Goal: Task Accomplishment & Management: Manage account settings

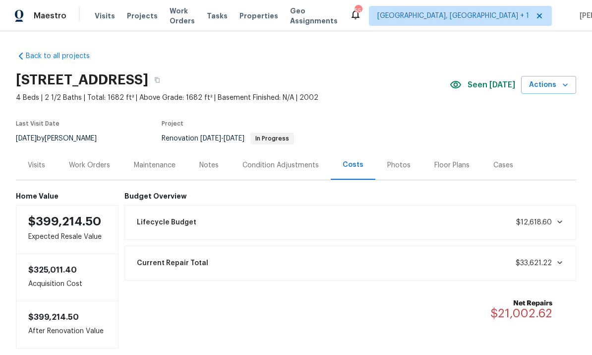
click at [88, 166] on div "Work Orders" at bounding box center [89, 165] width 41 height 10
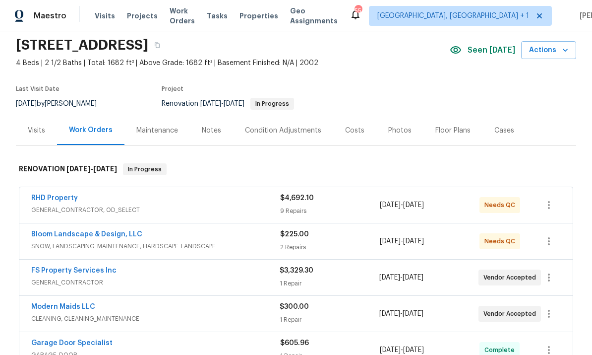
scroll to position [35, 0]
click at [65, 200] on link "RHD Property" at bounding box center [54, 197] width 47 height 7
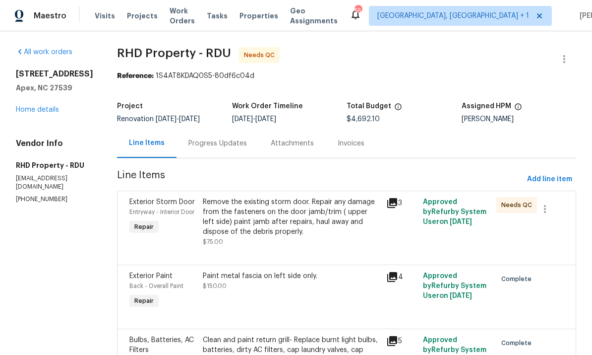
click at [309, 234] on div "Remove the existing storm door. Repair any damage from the fasteners on the doo…" at bounding box center [292, 217] width 178 height 40
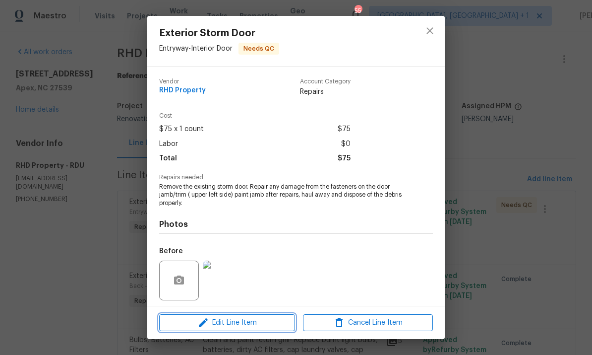
click at [276, 321] on span "Edit Line Item" at bounding box center [227, 322] width 130 height 12
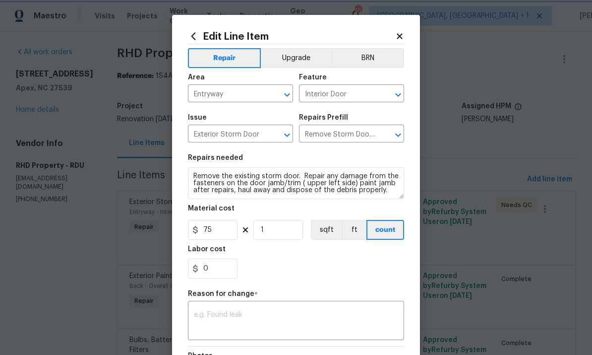
scroll to position [24, 0]
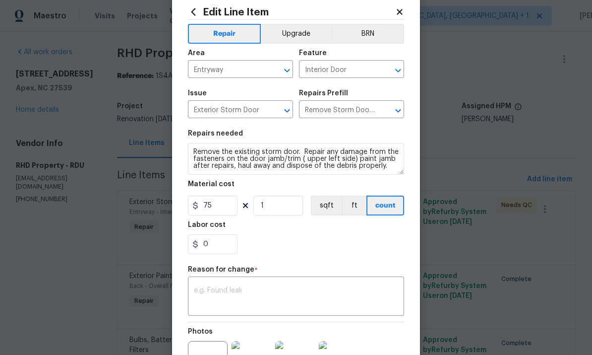
click at [236, 293] on textarea at bounding box center [296, 297] width 204 height 21
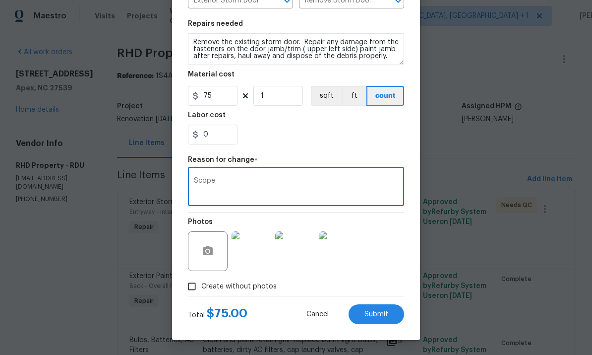
scroll to position [136, 0]
type textarea "Scope"
click at [383, 320] on button "Submit" at bounding box center [377, 314] width 56 height 20
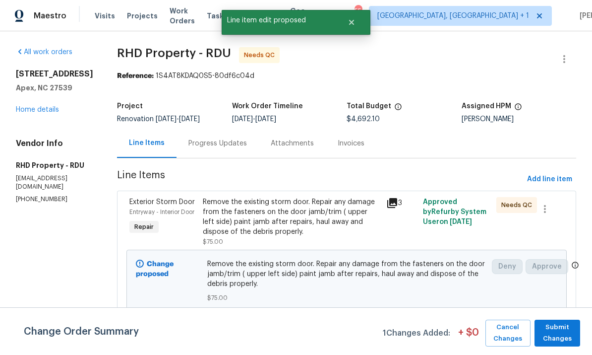
scroll to position [0, 0]
click at [562, 336] on span "Submit Changes" at bounding box center [558, 332] width 36 height 23
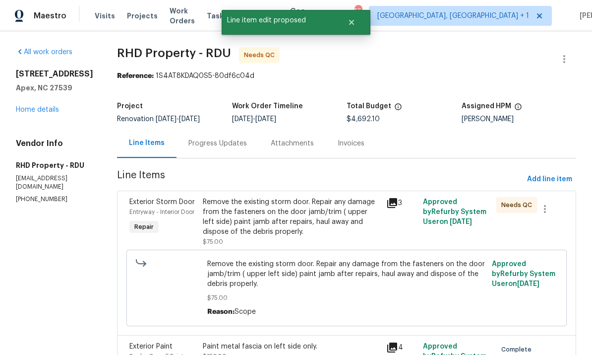
click at [285, 197] on div "Remove the existing storm door. Repair any damage from the fasteners on the doo…" at bounding box center [292, 217] width 178 height 40
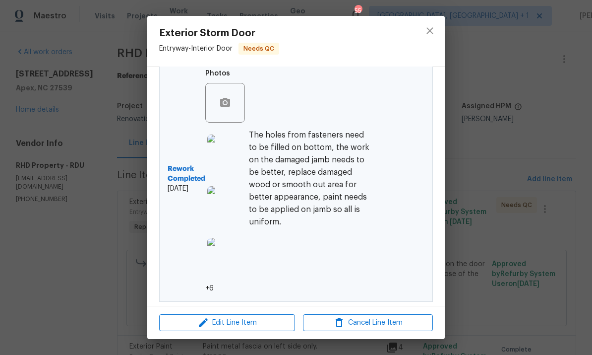
scroll to position [316, 0]
click at [432, 33] on icon "close" at bounding box center [430, 30] width 6 height 6
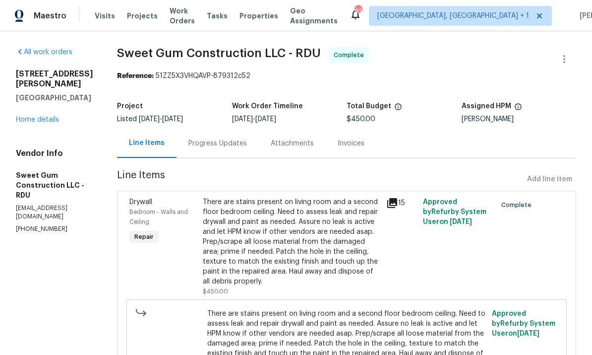
click at [45, 103] on div "1227 Seaton Rd Apt 54 Durham, NC 27713 Home details" at bounding box center [54, 97] width 77 height 56
click at [53, 116] on link "Home details" at bounding box center [37, 119] width 43 height 7
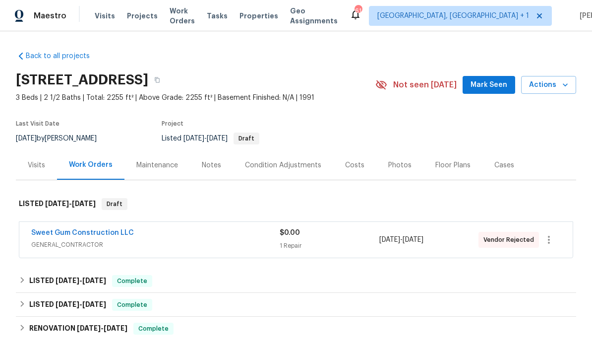
click at [90, 230] on link "Sweet Gum Construction LLC" at bounding box center [82, 232] width 103 height 7
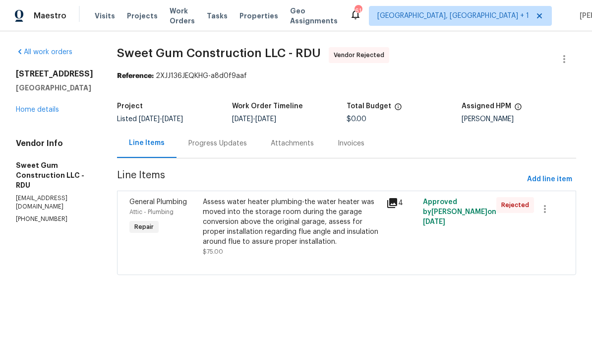
click at [235, 138] on div "Progress Updates" at bounding box center [218, 143] width 59 height 10
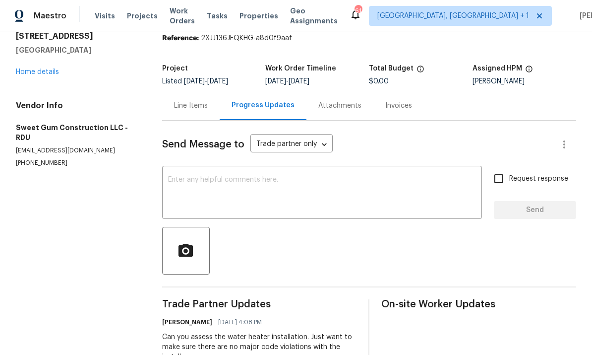
scroll to position [36, 0]
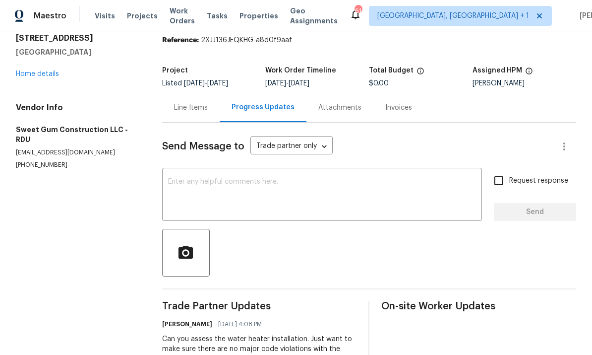
click at [53, 76] on link "Home details" at bounding box center [37, 73] width 43 height 7
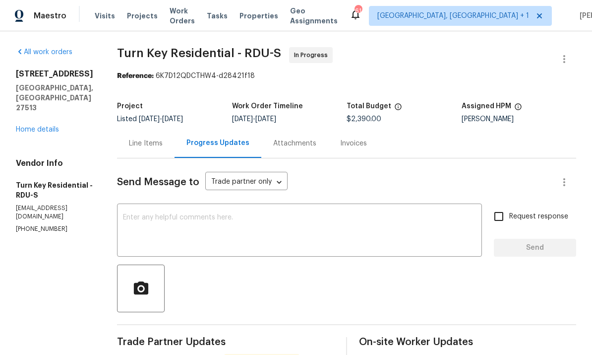
click at [36, 126] on link "Home details" at bounding box center [37, 129] width 43 height 7
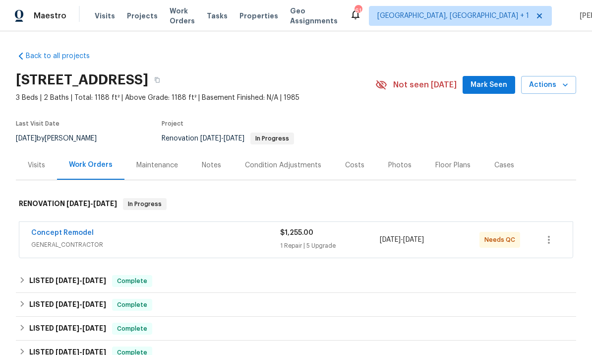
click at [71, 233] on link "Concept Remodel" at bounding box center [62, 232] width 63 height 7
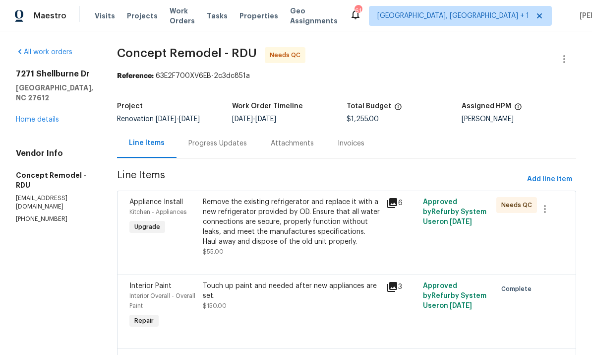
click at [280, 225] on div "Remove the existing refrigerator and replace it with a new refrigerator provide…" at bounding box center [292, 222] width 178 height 50
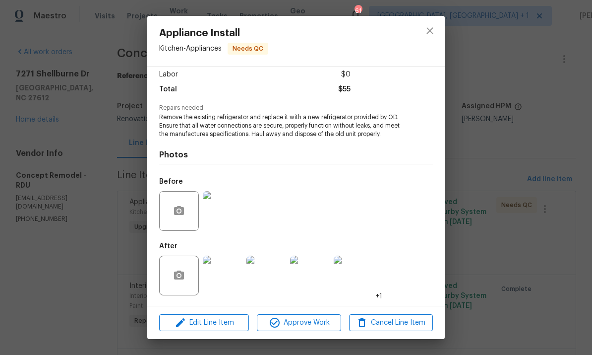
scroll to position [71, 0]
click at [297, 320] on span "Approve Work" at bounding box center [299, 322] width 78 height 12
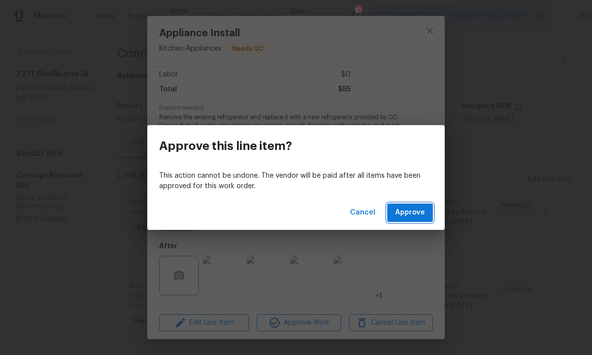
click at [408, 216] on span "Approve" at bounding box center [410, 212] width 30 height 12
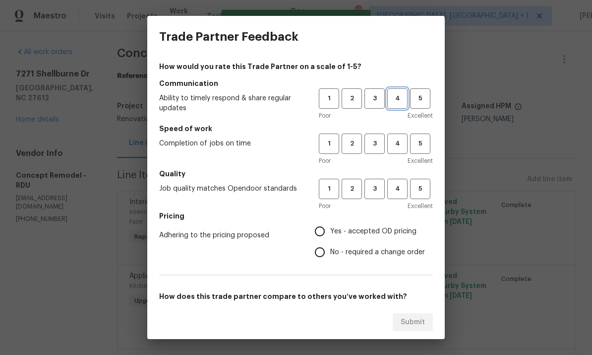
click at [402, 100] on span "4" at bounding box center [397, 98] width 18 height 11
click at [376, 146] on span "3" at bounding box center [375, 143] width 18 height 11
click at [401, 193] on span "4" at bounding box center [397, 188] width 18 height 11
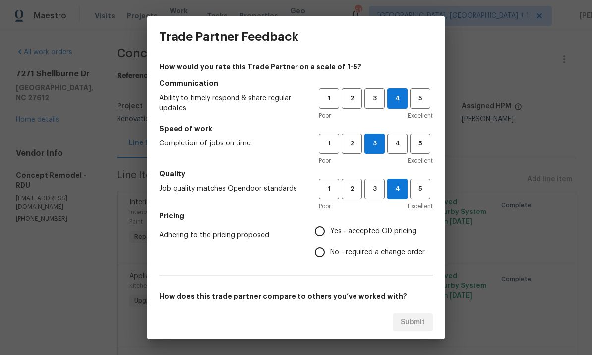
click at [330, 232] on input "Yes - accepted OD pricing" at bounding box center [320, 231] width 21 height 21
radio input "true"
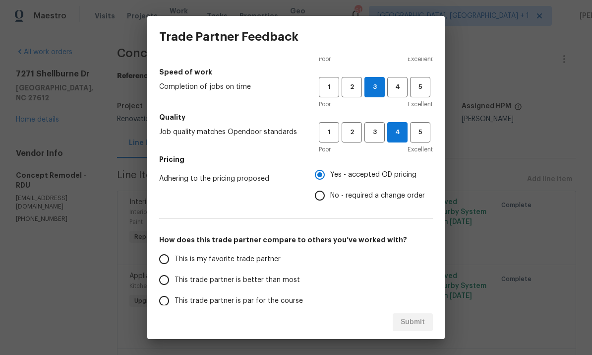
scroll to position [76, 0]
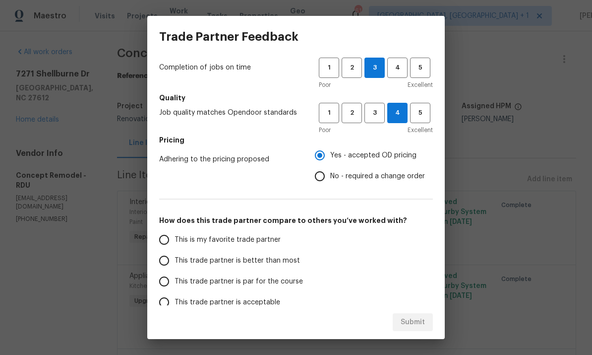
click at [166, 262] on input "This trade partner is better than most" at bounding box center [164, 260] width 21 height 21
click at [409, 324] on span "Submit" at bounding box center [413, 322] width 24 height 12
radio input "true"
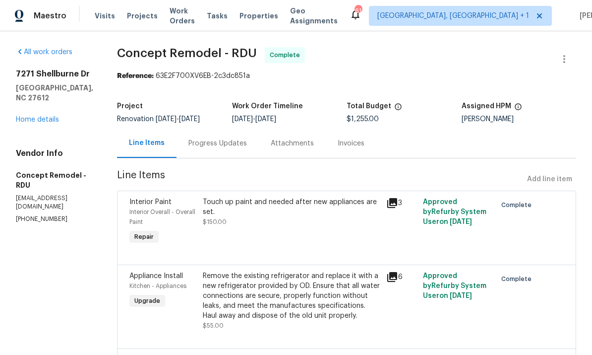
radio input "false"
click at [48, 123] on link "Home details" at bounding box center [37, 119] width 43 height 7
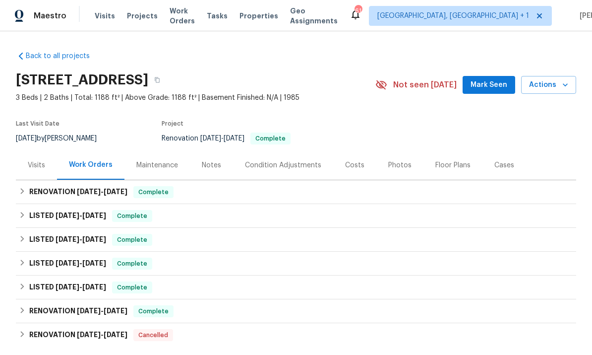
click at [213, 166] on div "Notes" at bounding box center [211, 165] width 19 height 10
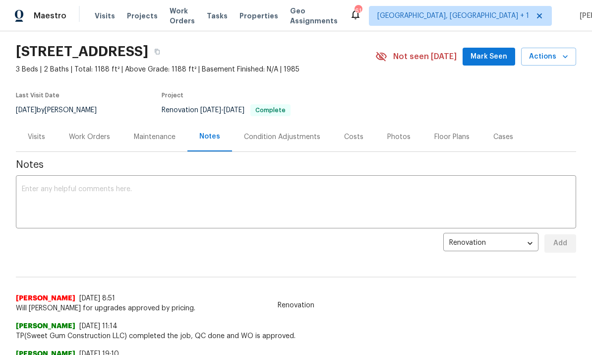
scroll to position [33, 0]
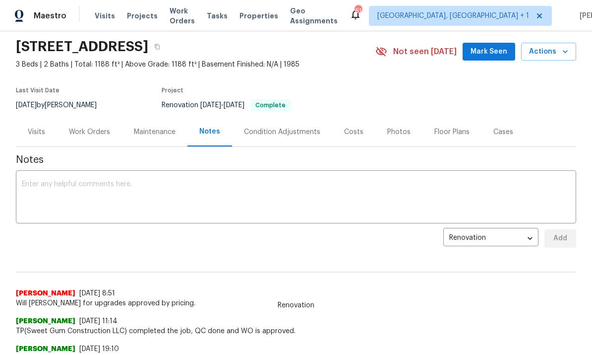
click at [70, 186] on textarea at bounding box center [296, 198] width 549 height 35
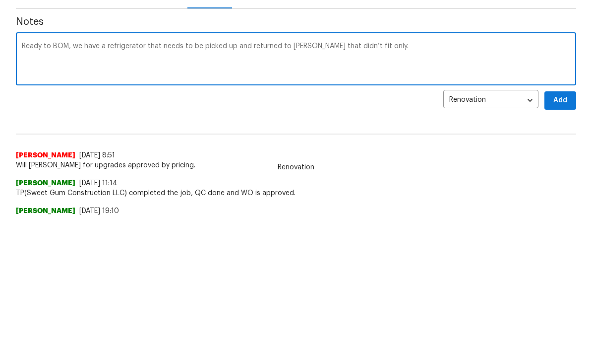
type textarea "Ready to BOM, we have a refrigerator that needs to be picked up and returned to…"
click at [563, 232] on span "Add" at bounding box center [561, 238] width 16 height 12
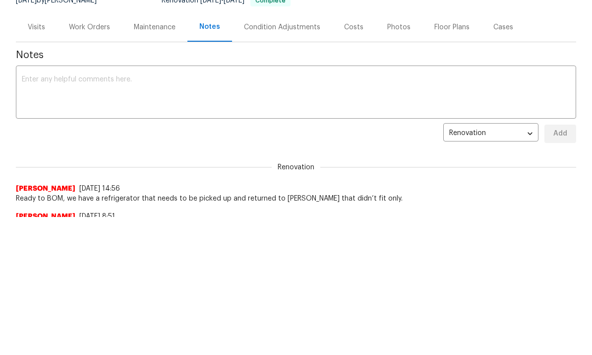
scroll to position [0, 0]
click at [87, 23] on div "Work Orders" at bounding box center [89, 27] width 41 height 10
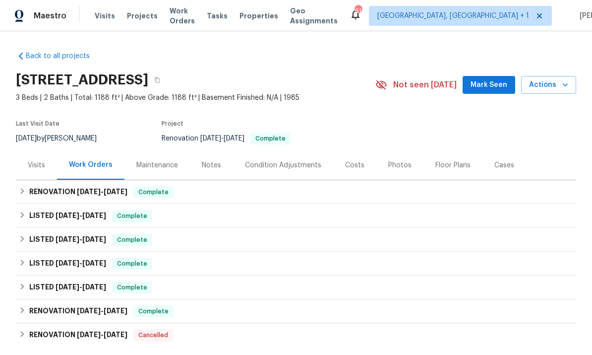
scroll to position [37, 0]
click at [215, 160] on div "Notes" at bounding box center [211, 165] width 19 height 10
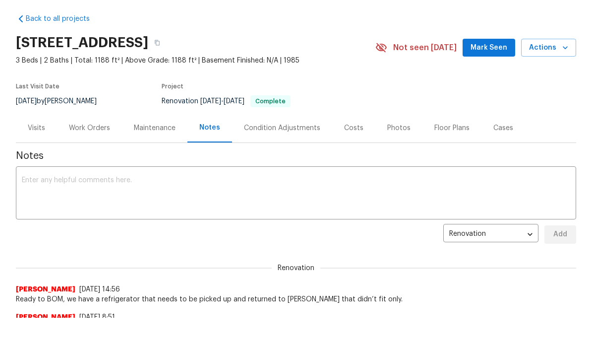
click at [497, 50] on span "Mark Seen" at bounding box center [489, 48] width 37 height 12
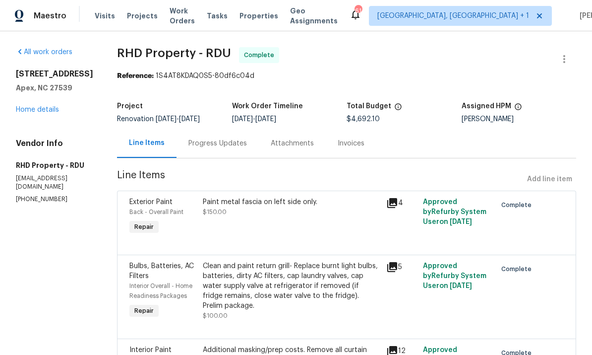
click at [41, 112] on link "Home details" at bounding box center [37, 109] width 43 height 7
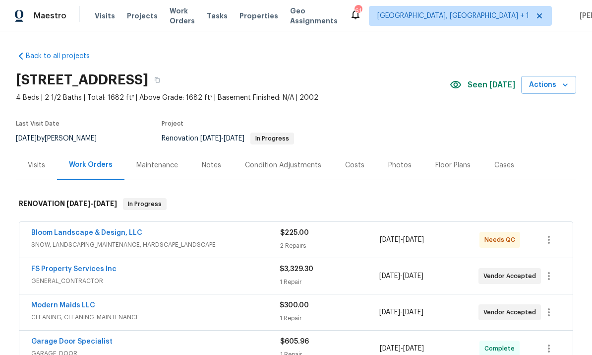
click at [91, 236] on link "Bloom Landscape & Design, LLC" at bounding box center [86, 232] width 111 height 7
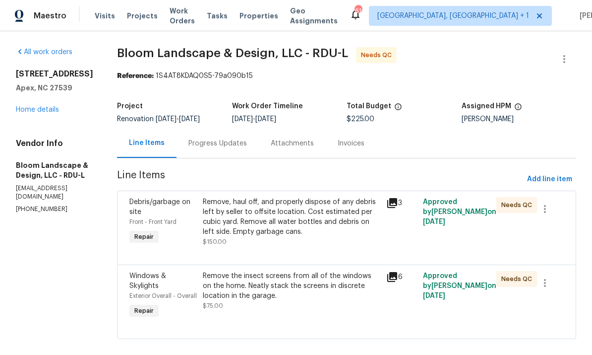
click at [324, 229] on div "Remove, haul off, and properly dispose of any debris left by seller to offsite …" at bounding box center [292, 217] width 178 height 40
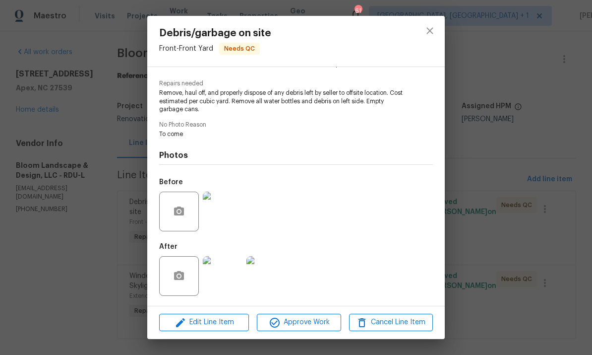
scroll to position [96, 0]
click at [228, 278] on img at bounding box center [223, 276] width 40 height 40
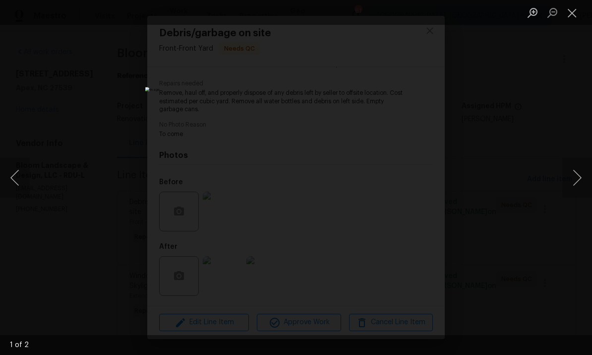
click at [576, 179] on button "Next image" at bounding box center [578, 178] width 30 height 40
click at [20, 175] on button "Previous image" at bounding box center [15, 178] width 30 height 40
click at [578, 177] on button "Next image" at bounding box center [578, 178] width 30 height 40
click at [574, 186] on button "Next image" at bounding box center [578, 178] width 30 height 40
click at [579, 181] on button "Next image" at bounding box center [578, 178] width 30 height 40
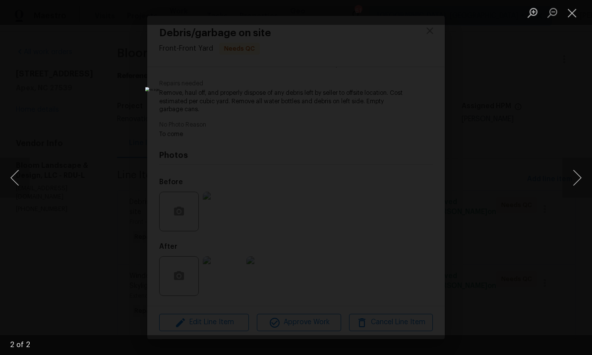
click at [575, 240] on div "Lightbox" at bounding box center [296, 177] width 592 height 355
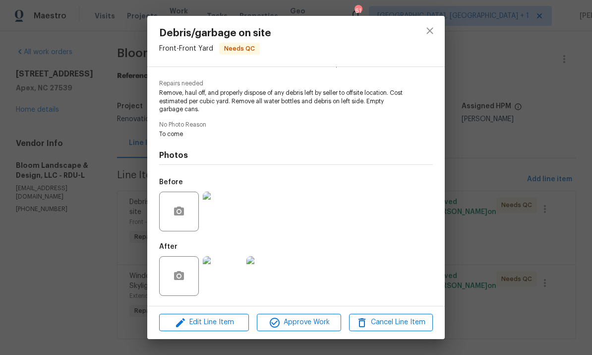
click at [349, 292] on div "After" at bounding box center [296, 269] width 274 height 64
click at [305, 325] on span "Approve Work" at bounding box center [299, 322] width 78 height 12
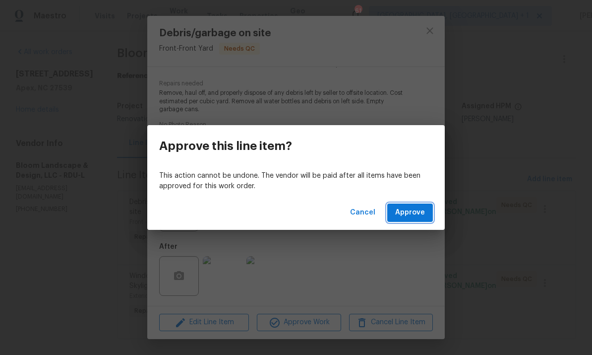
click at [414, 220] on button "Approve" at bounding box center [410, 212] width 46 height 18
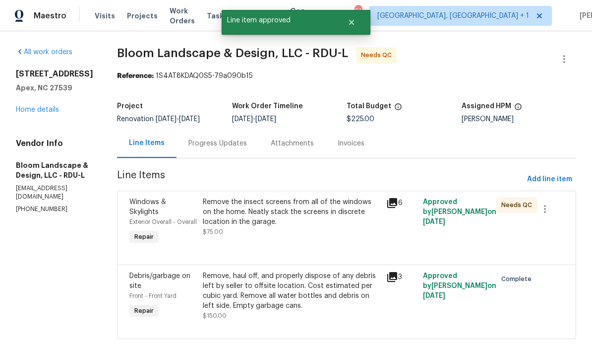
click at [310, 210] on div "Remove the insect screens from all of the windows on the home. Neatly stack the…" at bounding box center [292, 212] width 178 height 30
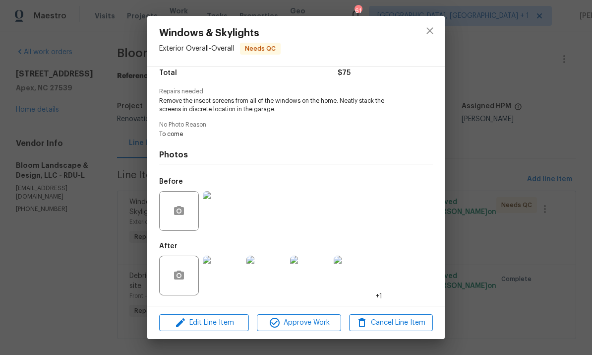
scroll to position [88, 0]
click at [227, 283] on img at bounding box center [223, 275] width 40 height 40
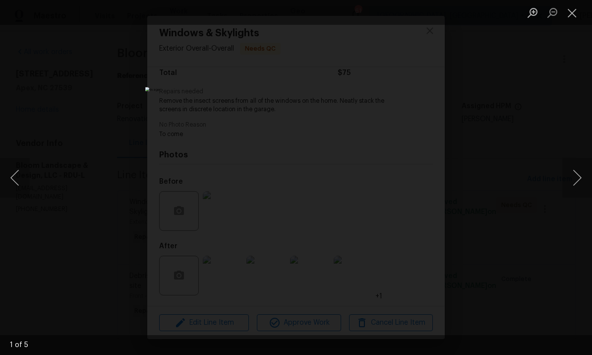
click at [582, 179] on button "Next image" at bounding box center [578, 178] width 30 height 40
click at [584, 180] on button "Next image" at bounding box center [578, 178] width 30 height 40
click at [582, 180] on button "Next image" at bounding box center [578, 178] width 30 height 40
click at [580, 180] on button "Next image" at bounding box center [578, 178] width 30 height 40
click at [581, 182] on button "Next image" at bounding box center [578, 178] width 30 height 40
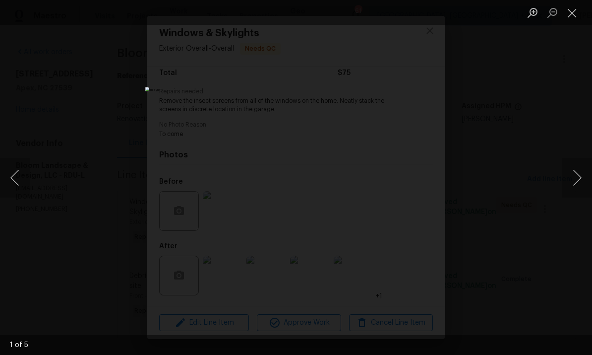
click at [580, 182] on button "Next image" at bounding box center [578, 178] width 30 height 40
click at [571, 228] on div "Lightbox" at bounding box center [296, 177] width 592 height 355
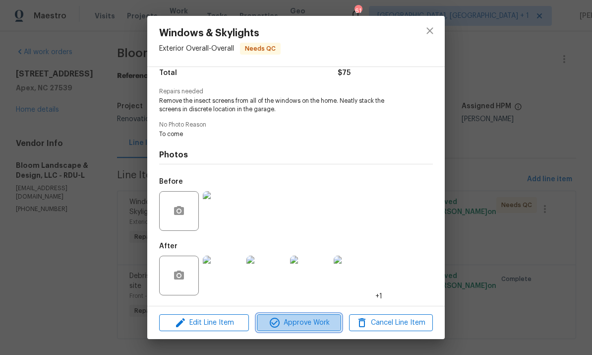
click at [312, 325] on span "Approve Work" at bounding box center [299, 322] width 78 height 12
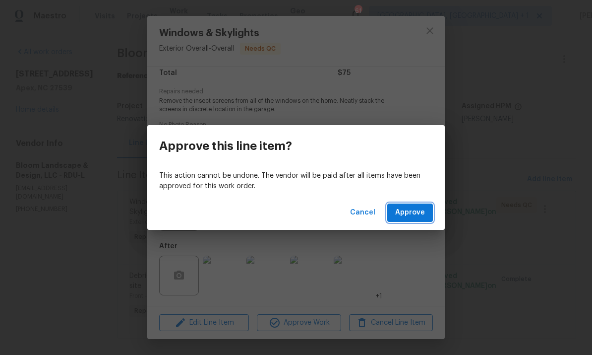
click at [414, 203] on button "Approve" at bounding box center [410, 212] width 46 height 18
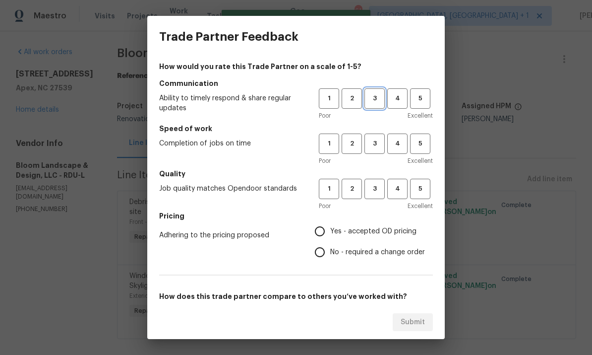
click at [381, 100] on span "3" at bounding box center [375, 98] width 18 height 11
click at [371, 139] on span "3" at bounding box center [375, 143] width 18 height 11
click at [377, 195] on button "3" at bounding box center [375, 189] width 20 height 20
click at [327, 231] on input "Yes - accepted OD pricing" at bounding box center [320, 231] width 21 height 21
radio input "true"
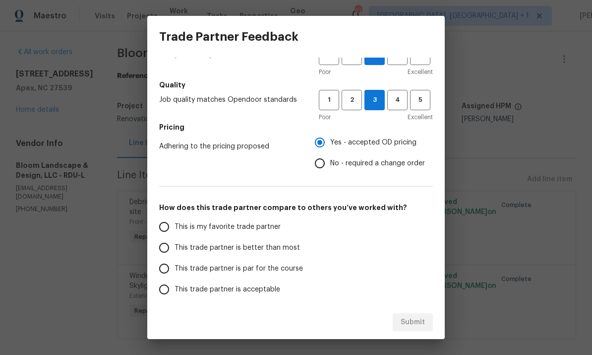
scroll to position [95, 0]
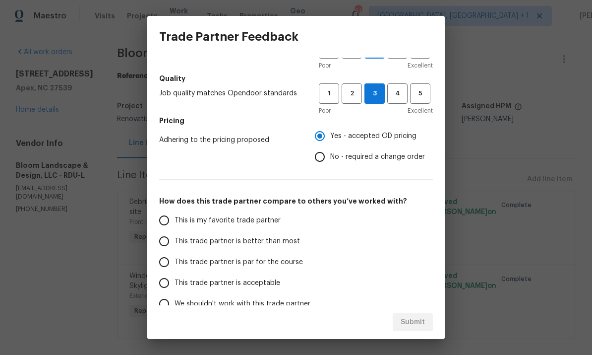
click at [167, 269] on input "This trade partner is par for the course" at bounding box center [164, 262] width 21 height 21
click at [411, 323] on span "Submit" at bounding box center [413, 322] width 24 height 12
radio input "true"
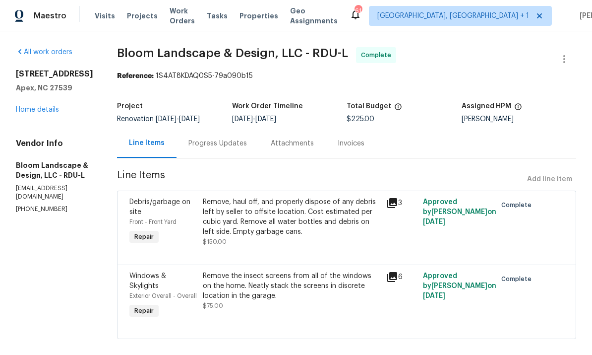
radio input "false"
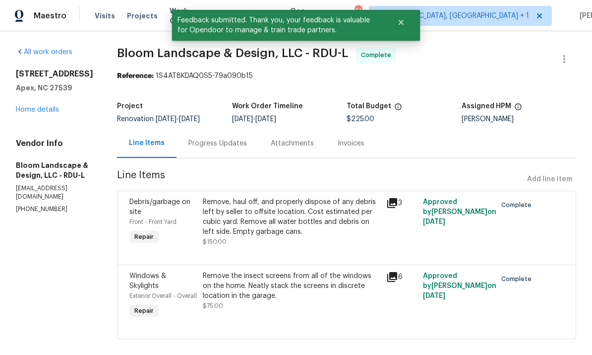
click at [50, 112] on link "Home details" at bounding box center [37, 109] width 43 height 7
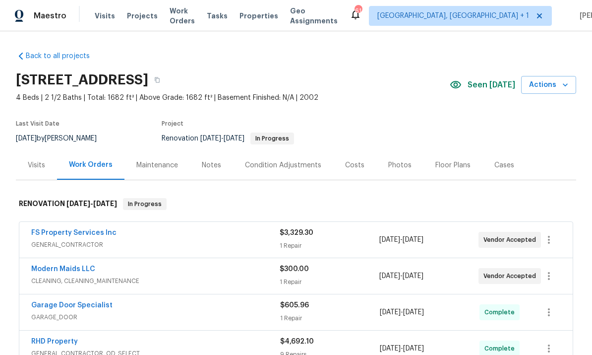
click at [79, 265] on link "Modern Maids LLC" at bounding box center [63, 268] width 64 height 7
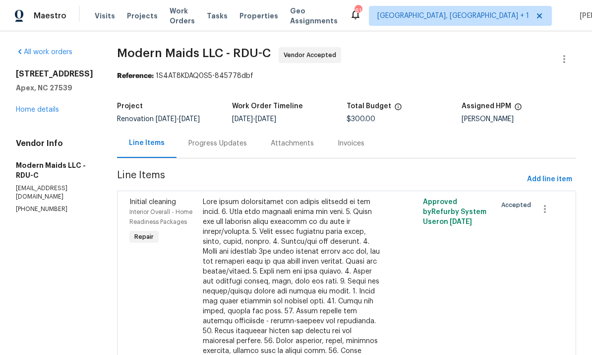
click at [225, 146] on div "Progress Updates" at bounding box center [218, 143] width 59 height 10
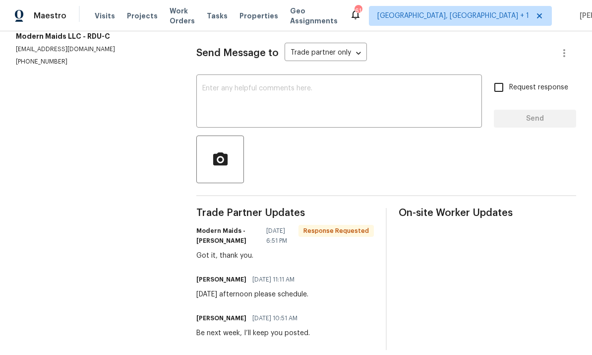
scroll to position [124, 0]
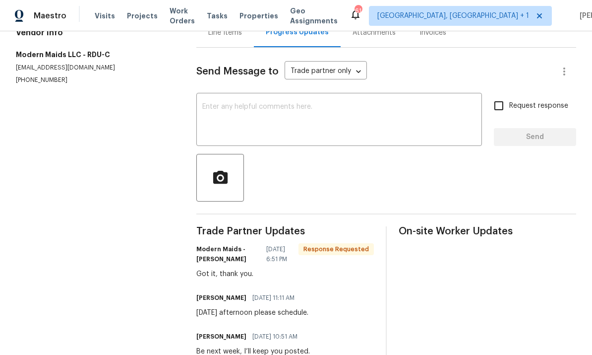
click at [250, 119] on textarea at bounding box center [339, 120] width 274 height 35
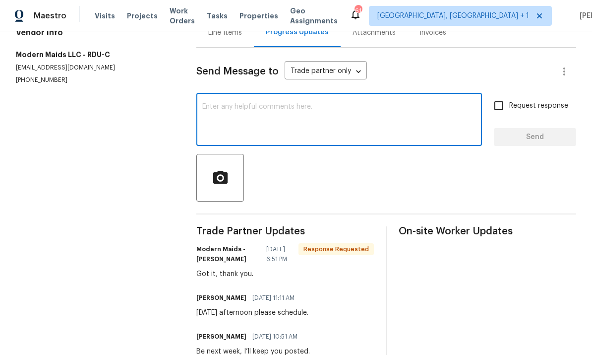
scroll to position [110, 0]
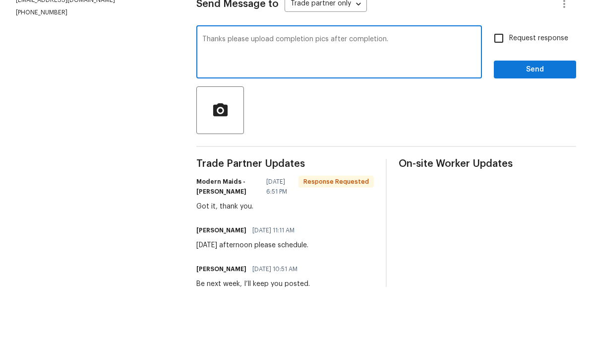
type textarea "Thanks please upload completion pics after completion."
click at [503, 96] on input "Request response" at bounding box center [499, 106] width 21 height 21
checkbox input "true"
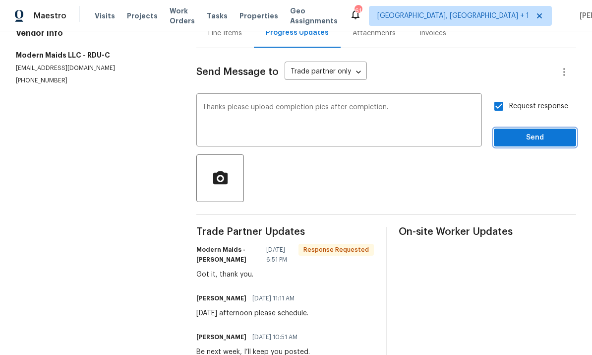
click at [542, 131] on span "Send" at bounding box center [535, 137] width 66 height 12
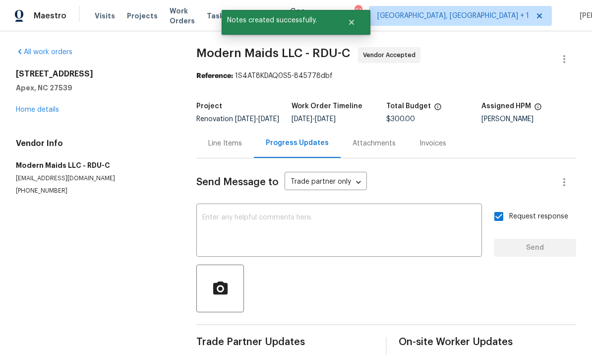
click at [51, 106] on link "Home details" at bounding box center [37, 109] width 43 height 7
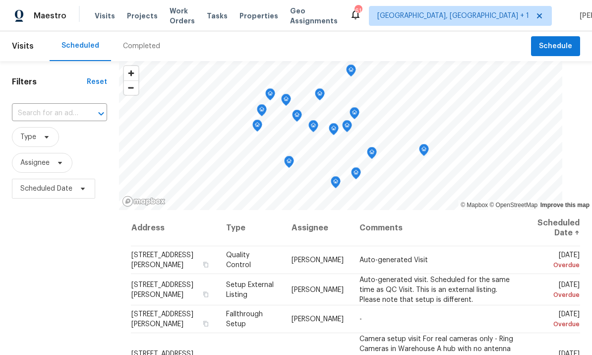
click at [60, 117] on input "text" at bounding box center [45, 113] width 67 height 15
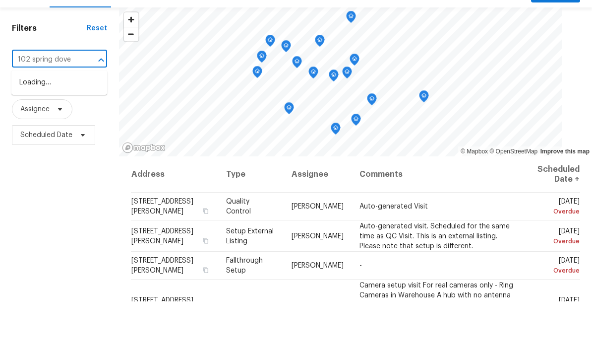
type input "102 spring dove"
click at [72, 128] on li "[STREET_ADDRESS]" at bounding box center [59, 136] width 96 height 16
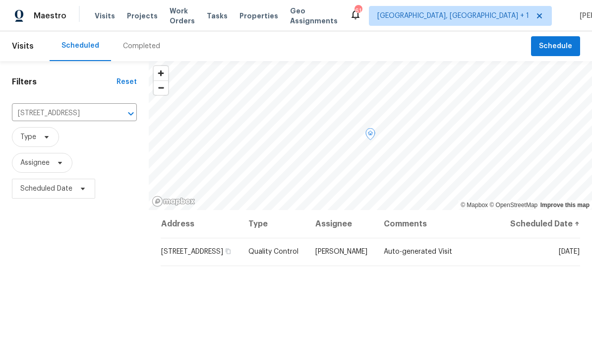
click at [0, 0] on icon at bounding box center [0, 0] width 0 height 0
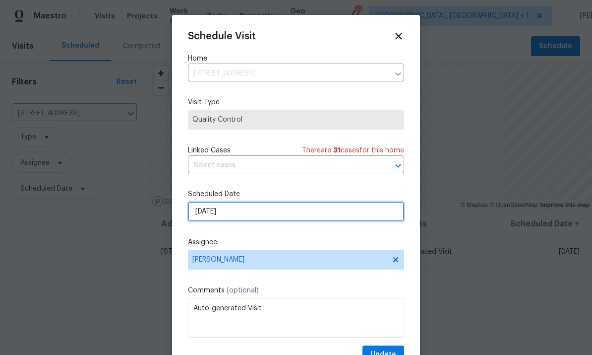
click at [288, 211] on input "[DATE]" at bounding box center [296, 211] width 216 height 20
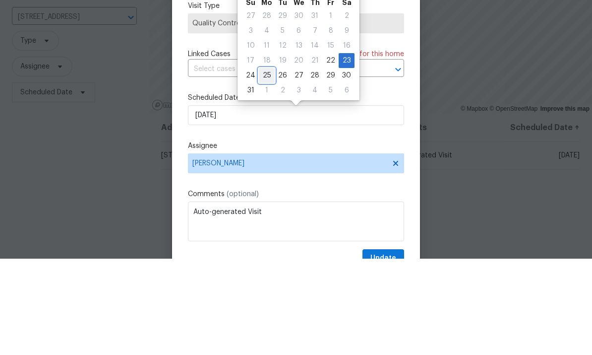
click at [268, 165] on div "25" at bounding box center [267, 172] width 16 height 14
type input "[DATE]"
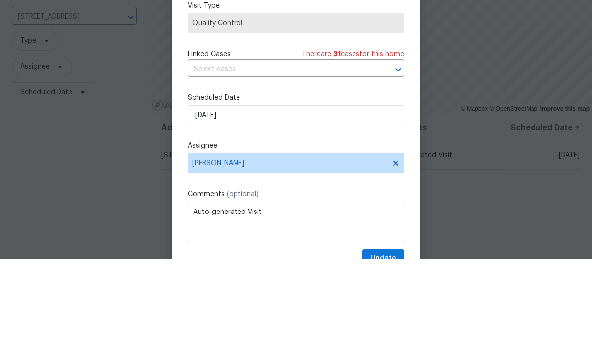
scroll to position [37, 0]
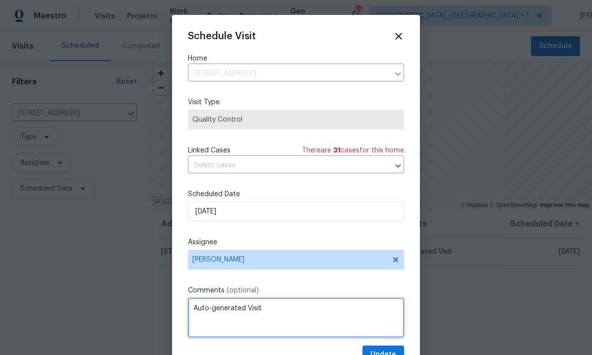
click at [277, 307] on textarea "Auto-generated Visit" at bounding box center [296, 318] width 216 height 40
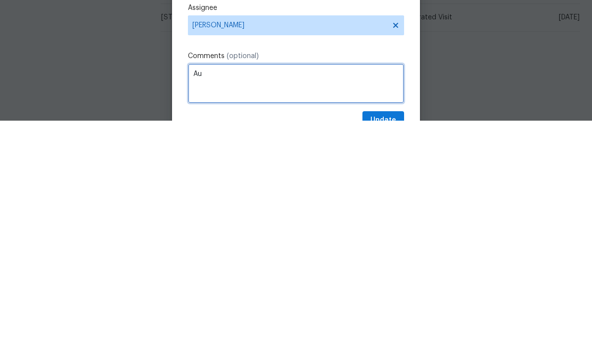
type textarea "A"
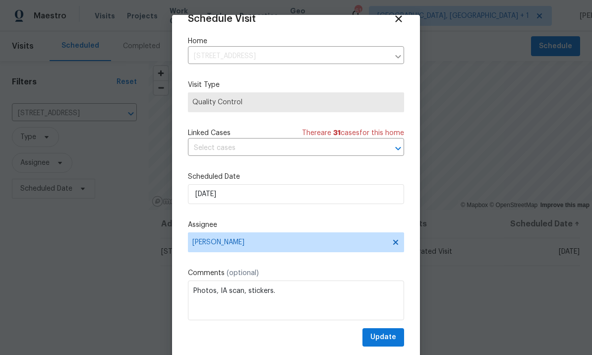
scroll to position [19, 0]
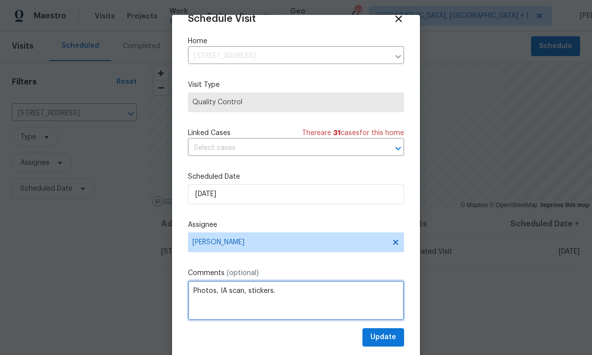
type textarea "Photos, IA scan, stickers."
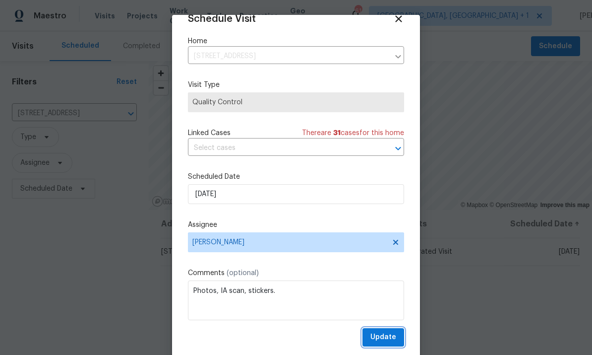
click at [388, 339] on span "Update" at bounding box center [384, 337] width 26 height 12
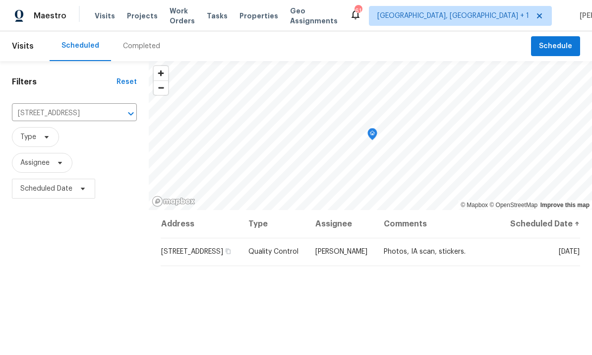
click at [114, 109] on icon "Clear" at bounding box center [118, 114] width 10 height 10
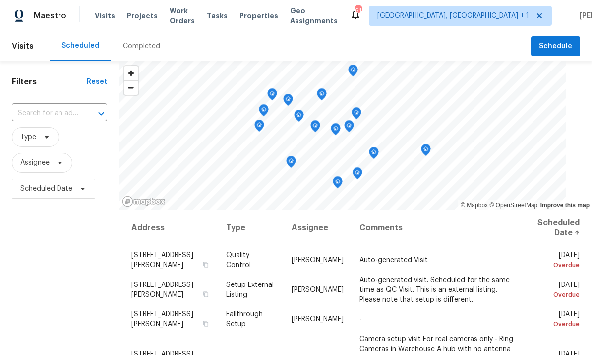
click at [45, 118] on input "text" at bounding box center [45, 113] width 67 height 15
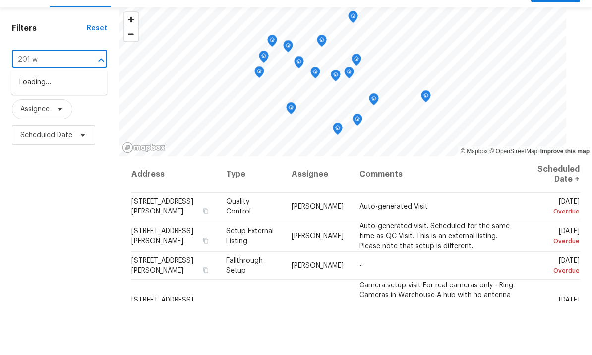
type input "201 w w"
click at [72, 128] on li "201 W Wyatts Pond Ln, Cary, NC 27513" at bounding box center [59, 136] width 96 height 16
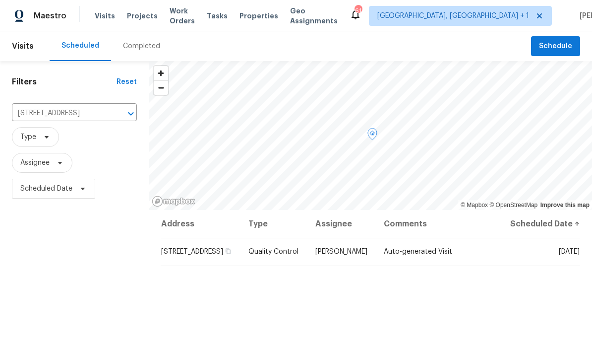
click at [0, 0] on icon at bounding box center [0, 0] width 0 height 0
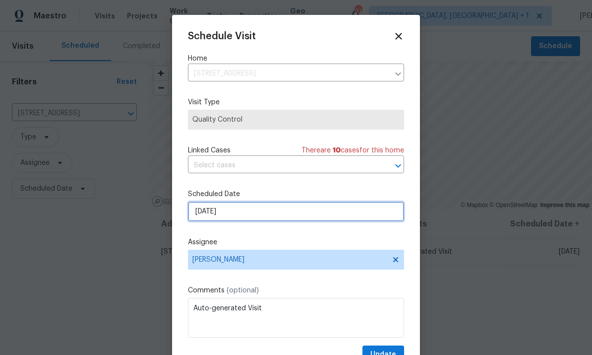
click at [331, 217] on input "8/23/2025" at bounding box center [296, 211] width 216 height 20
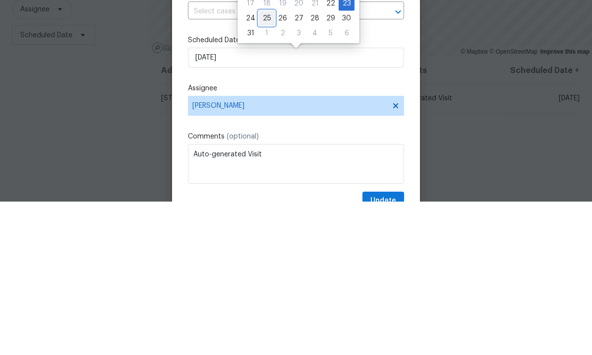
click at [267, 165] on div "25" at bounding box center [267, 172] width 16 height 14
type input "8/25/2025"
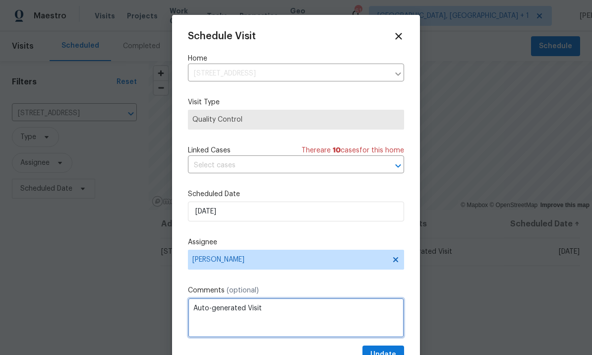
click at [238, 311] on textarea "Auto-generated Visit" at bounding box center [296, 318] width 216 height 40
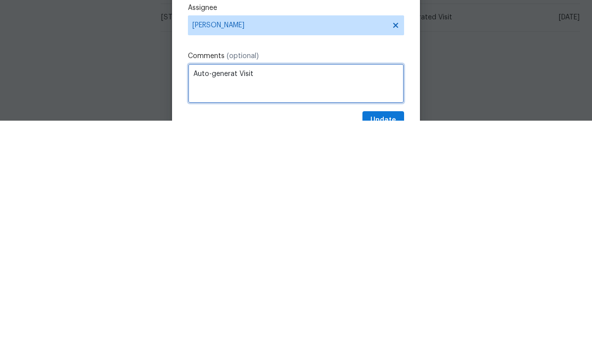
click at [268, 298] on textarea "Auto-generat Visit" at bounding box center [296, 318] width 216 height 40
type textarea "A"
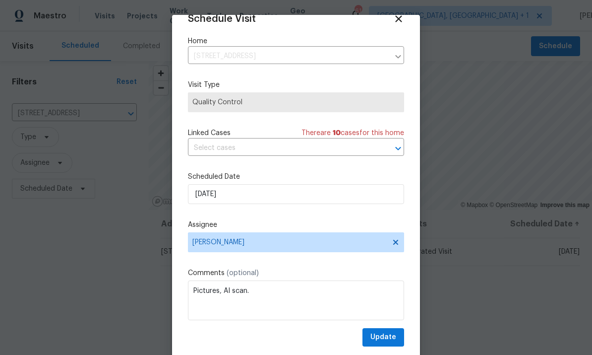
scroll to position [19, 0]
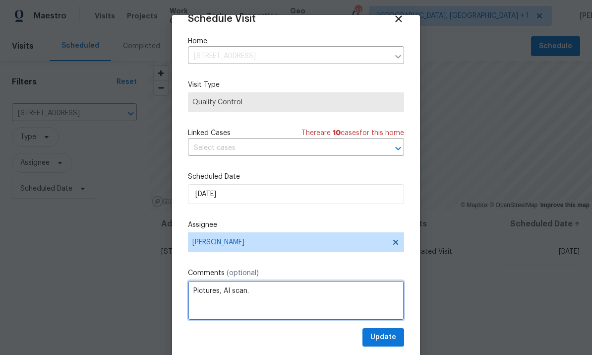
type textarea "Pictures, AI scan."
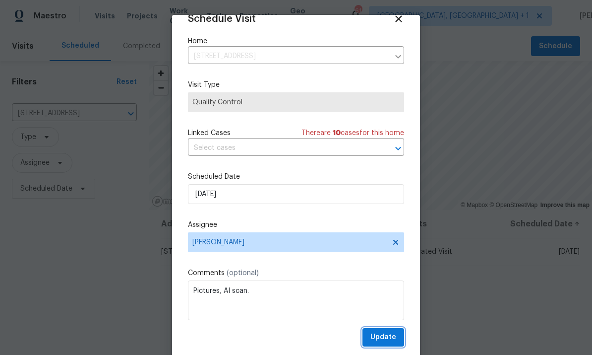
click at [382, 334] on span "Update" at bounding box center [384, 337] width 26 height 12
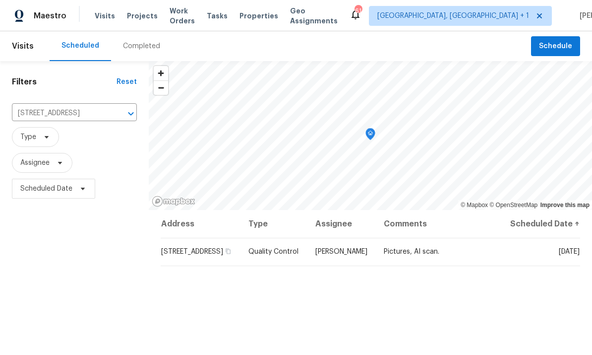
click at [120, 109] on icon "Clear" at bounding box center [118, 114] width 10 height 10
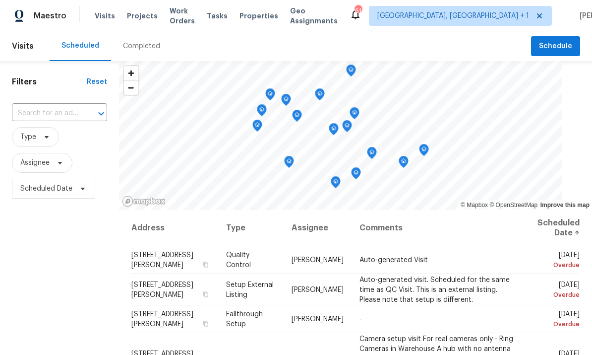
click at [58, 116] on input "text" at bounding box center [45, 113] width 67 height 15
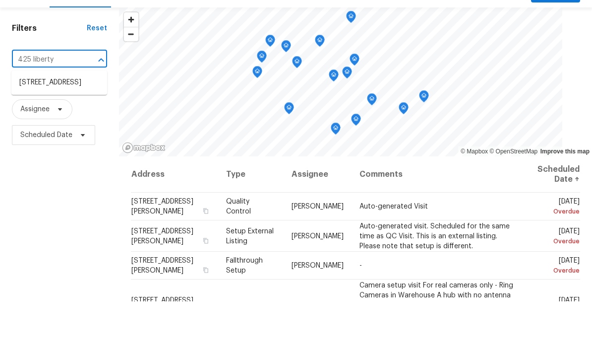
type input "425 liberty"
click at [77, 128] on li "425 Liberty Hill Pass, Morrisville, NC 27560" at bounding box center [59, 136] width 96 height 16
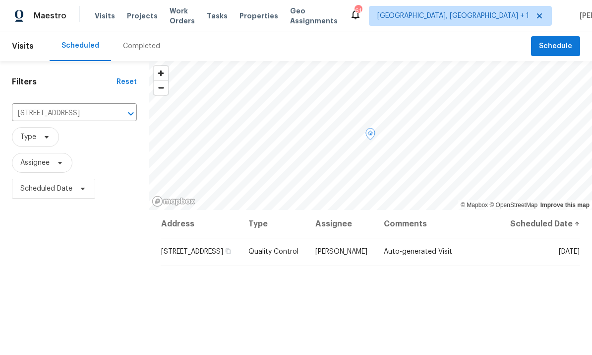
click at [0, 0] on icon at bounding box center [0, 0] width 0 height 0
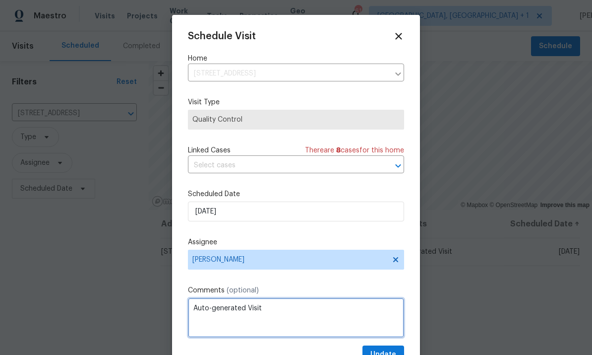
click at [263, 319] on textarea "Auto-generated Visit" at bounding box center [296, 318] width 216 height 40
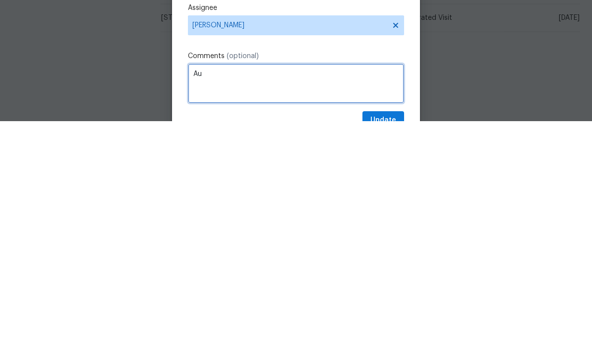
type textarea "A"
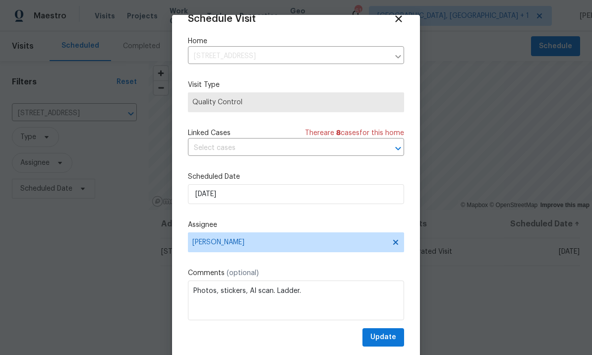
scroll to position [19, 0]
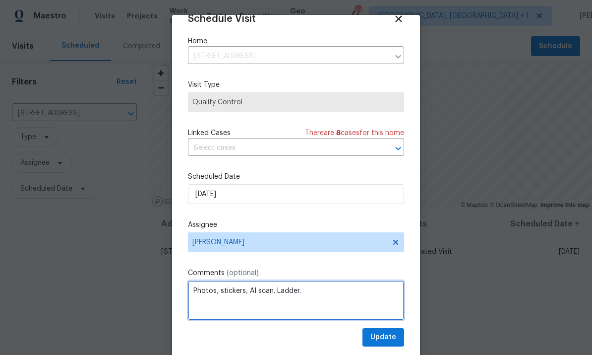
type textarea "Photos, stickers, AI scan. Ladder."
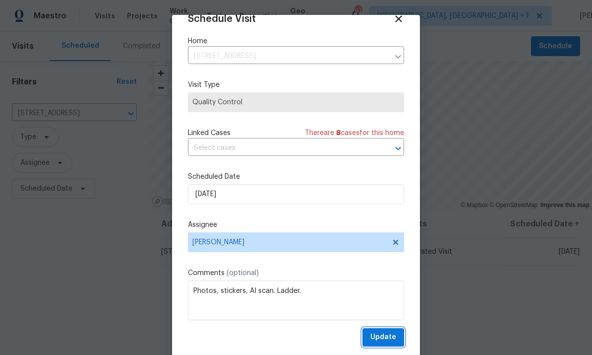
click at [385, 330] on button "Update" at bounding box center [384, 337] width 42 height 18
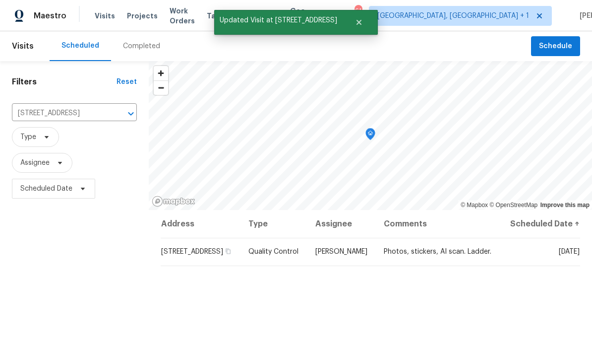
scroll to position [0, 0]
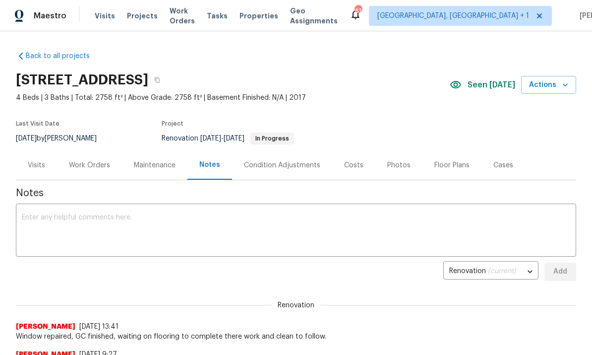
click at [90, 167] on div "Work Orders" at bounding box center [89, 165] width 41 height 10
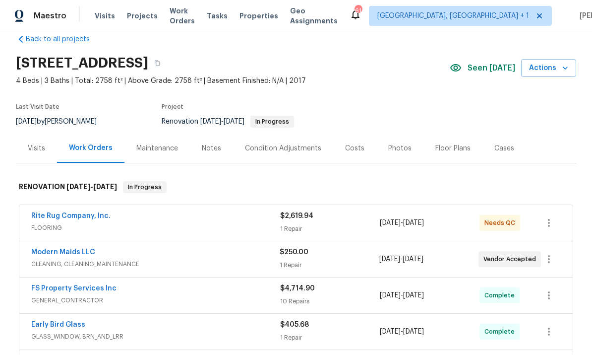
scroll to position [30, 0]
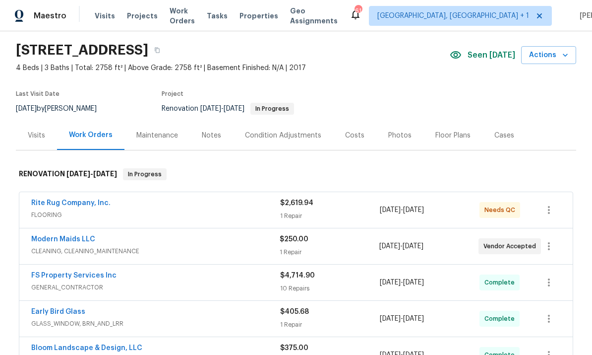
click at [77, 241] on link "Modern Maids LLC" at bounding box center [63, 239] width 64 height 7
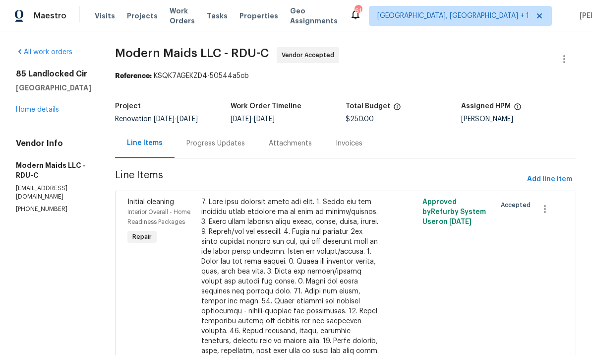
click at [225, 141] on div "Progress Updates" at bounding box center [216, 143] width 59 height 10
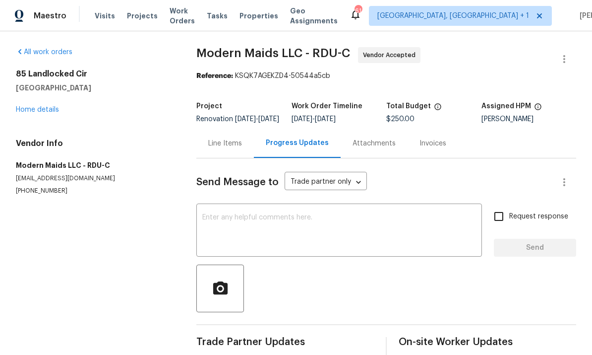
click at [35, 111] on link "Home details" at bounding box center [37, 109] width 43 height 7
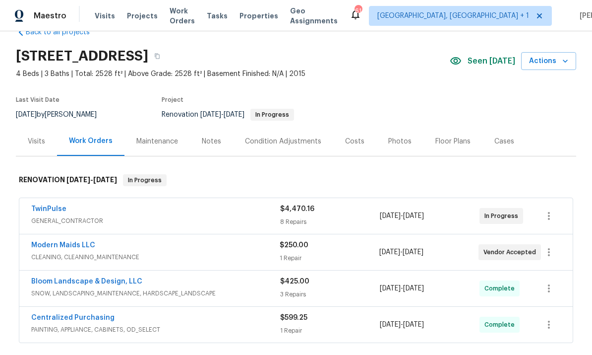
scroll to position [31, 0]
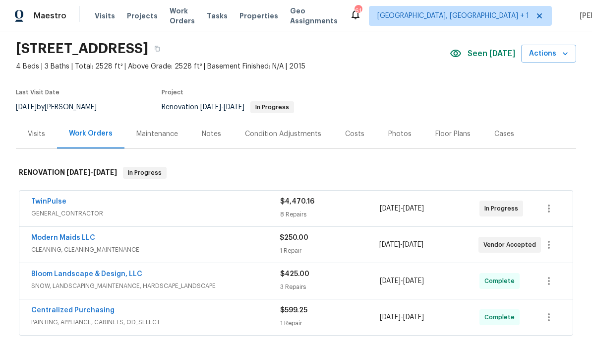
click at [76, 237] on link "Modern Maids LLC" at bounding box center [63, 237] width 64 height 7
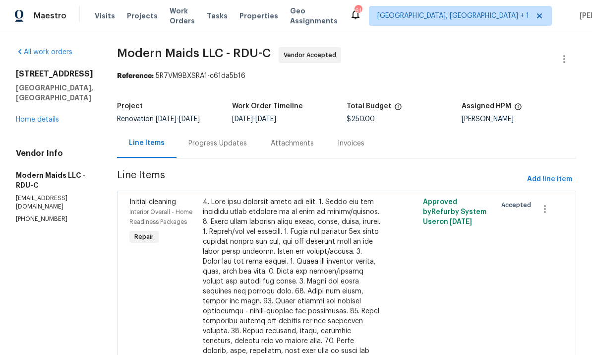
click at [227, 149] on div "Progress Updates" at bounding box center [218, 142] width 82 height 29
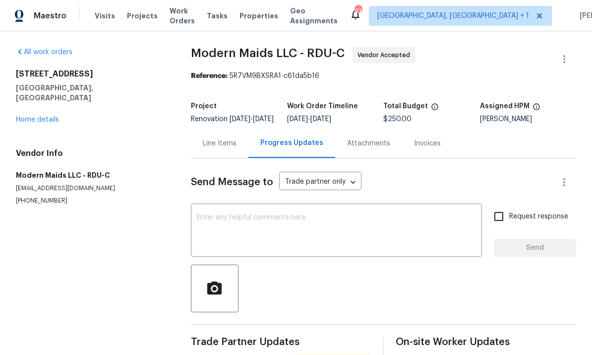
click at [50, 116] on link "Home details" at bounding box center [37, 119] width 43 height 7
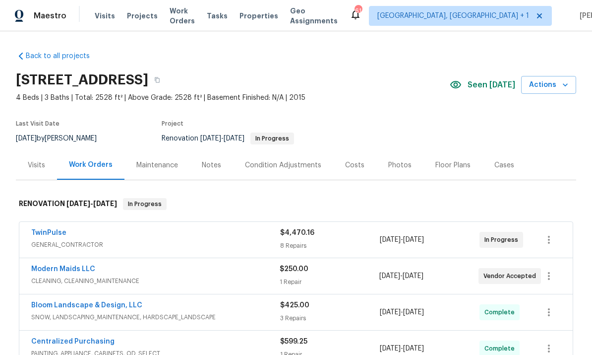
click at [82, 265] on link "Modern Maids LLC" at bounding box center [63, 268] width 64 height 7
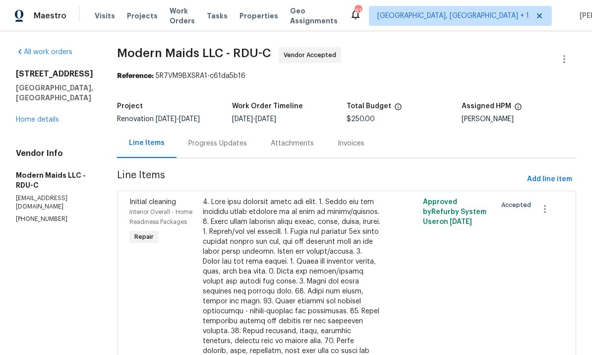
click at [42, 116] on link "Home details" at bounding box center [37, 119] width 43 height 7
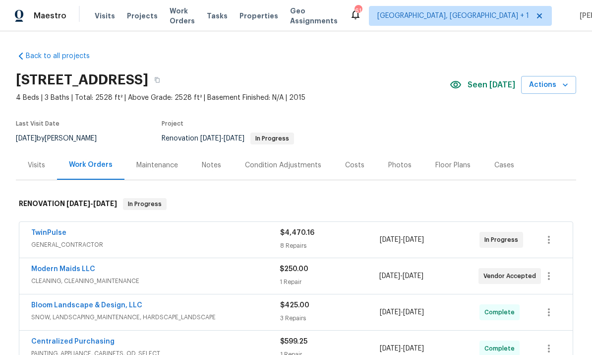
click at [74, 270] on link "Modern Maids LLC" at bounding box center [63, 268] width 64 height 7
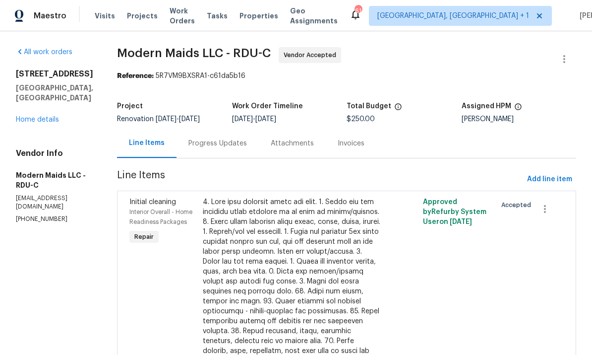
click at [228, 147] on div "Progress Updates" at bounding box center [218, 143] width 59 height 10
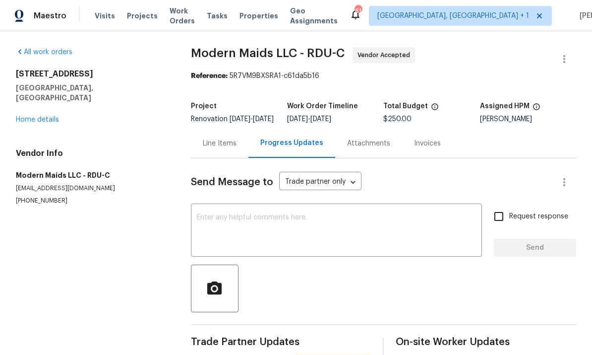
click at [261, 241] on textarea at bounding box center [336, 231] width 279 height 35
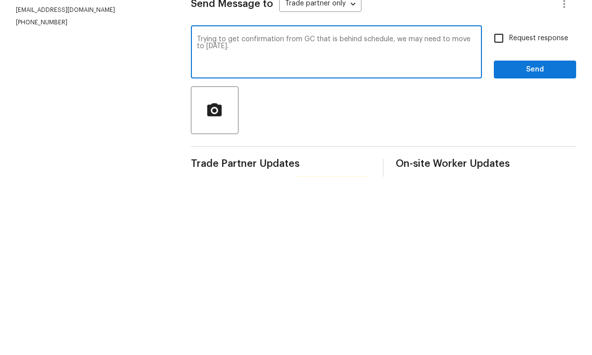
type textarea "Trying to get confirmation from GC that is behind schedule, we may need to move…"
click at [497, 206] on input "Request response" at bounding box center [499, 216] width 21 height 21
checkbox input "true"
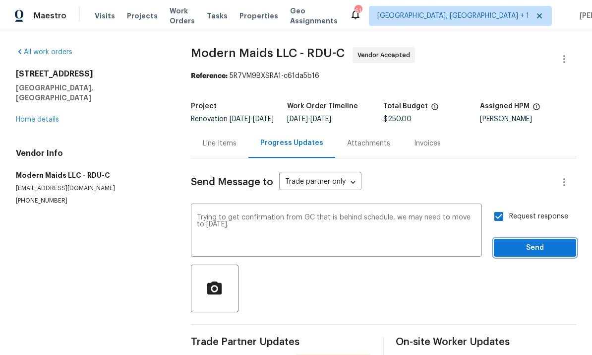
click at [547, 242] on span "Send" at bounding box center [535, 248] width 66 height 12
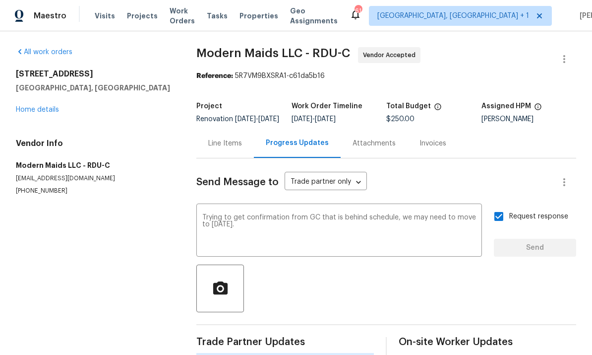
scroll to position [23, 0]
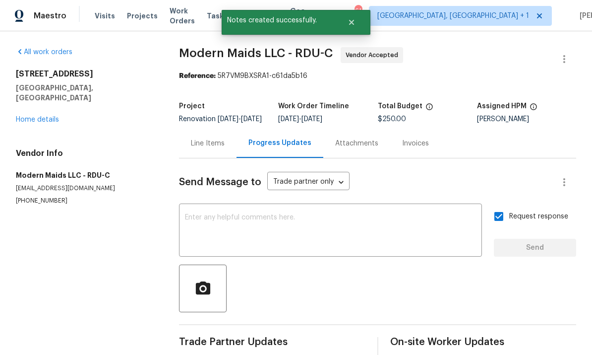
click at [51, 116] on link "Home details" at bounding box center [37, 119] width 43 height 7
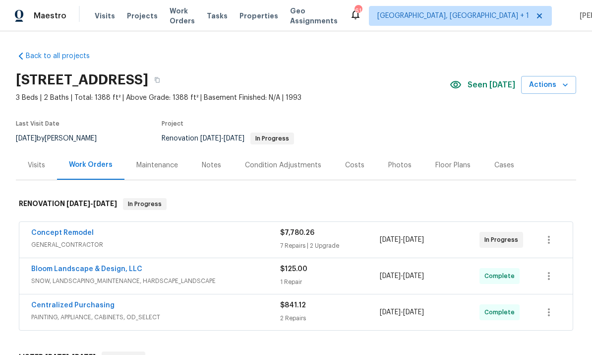
click at [67, 235] on link "Concept Remodel" at bounding box center [62, 232] width 63 height 7
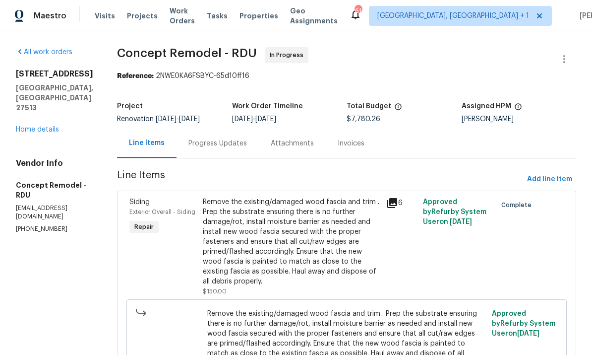
click at [44, 127] on link "Home details" at bounding box center [37, 129] width 43 height 7
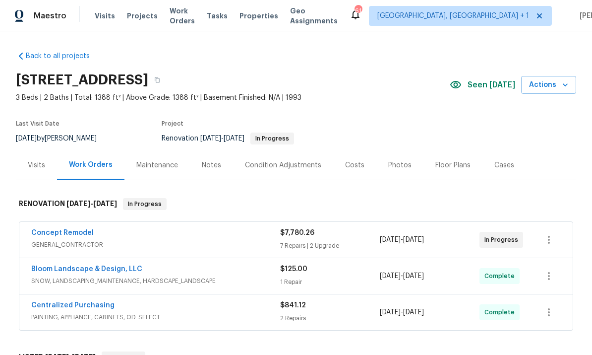
click at [212, 164] on div "Notes" at bounding box center [211, 165] width 19 height 10
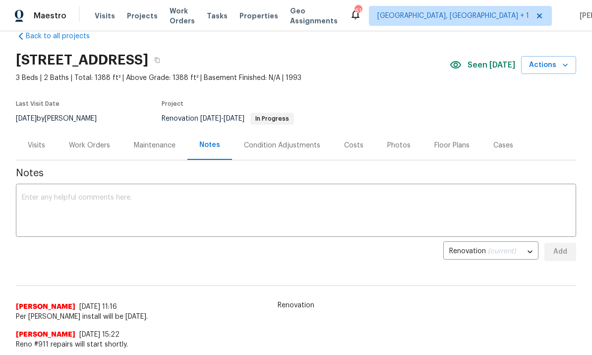
scroll to position [21, 0]
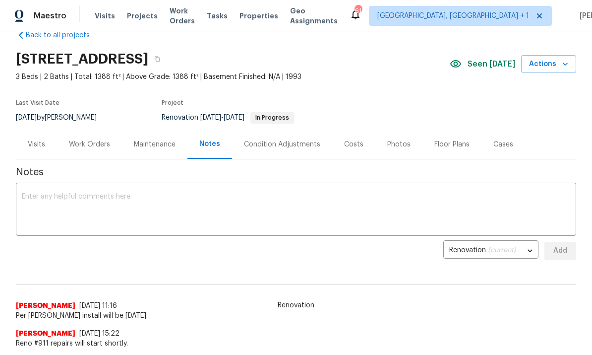
click at [74, 200] on textarea at bounding box center [296, 210] width 549 height 35
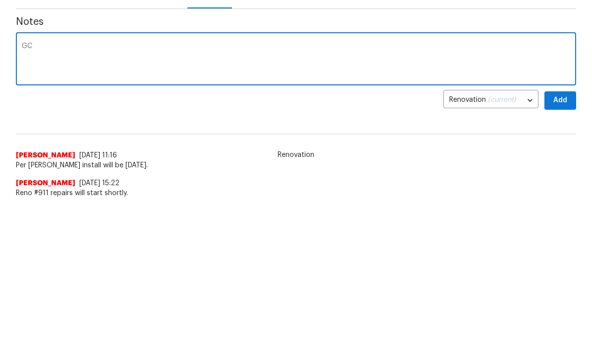
type textarea "G"
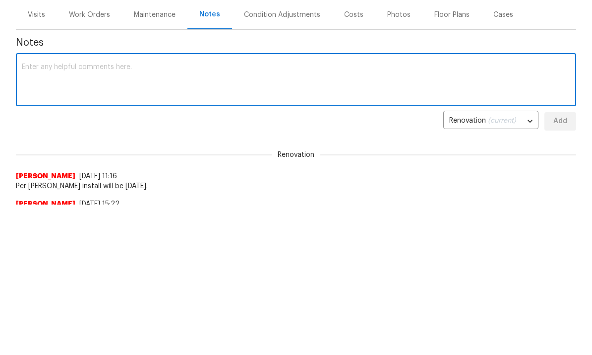
scroll to position [0, 0]
click at [92, 14] on div "Work Orders" at bounding box center [89, 15] width 41 height 10
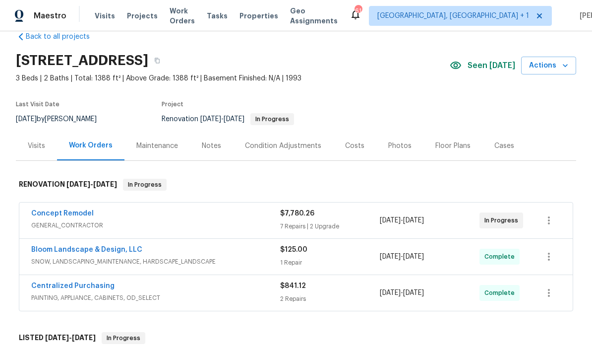
scroll to position [18, 0]
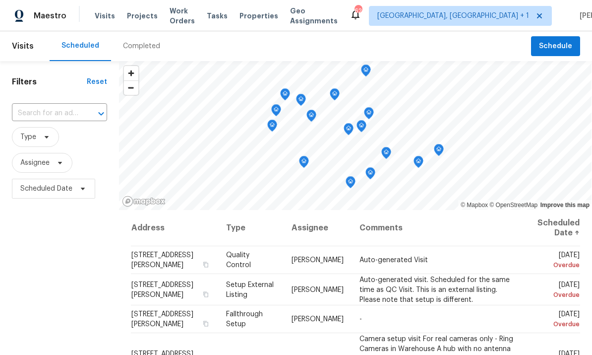
click at [54, 117] on input "text" at bounding box center [45, 113] width 67 height 15
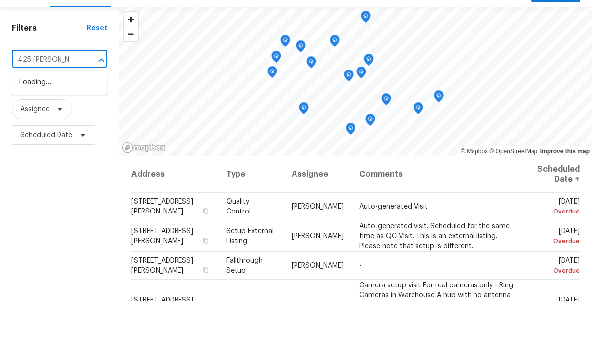
type input "425 liberty"
click at [60, 128] on li "[STREET_ADDRESS]" at bounding box center [59, 136] width 96 height 16
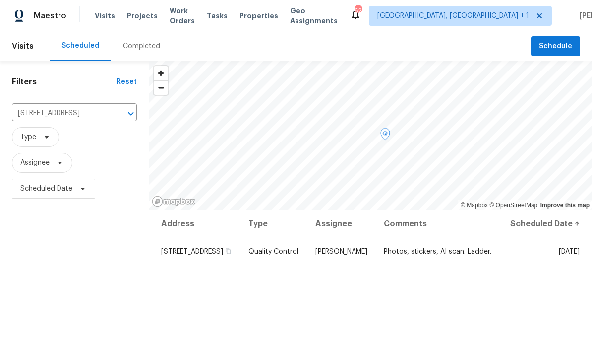
click at [0, 0] on icon at bounding box center [0, 0] width 0 height 0
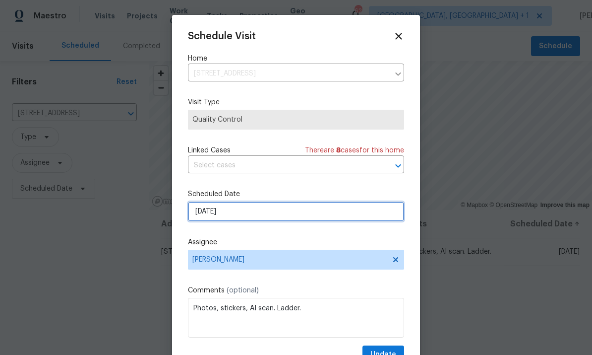
click at [266, 214] on input "8/23/2025" at bounding box center [296, 211] width 216 height 20
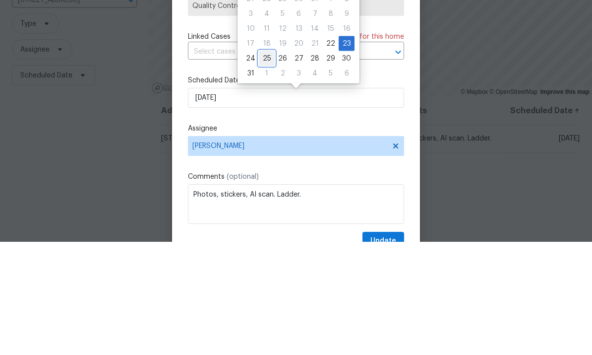
click at [269, 165] on div "25" at bounding box center [267, 172] width 16 height 14
type input "8/25/2025"
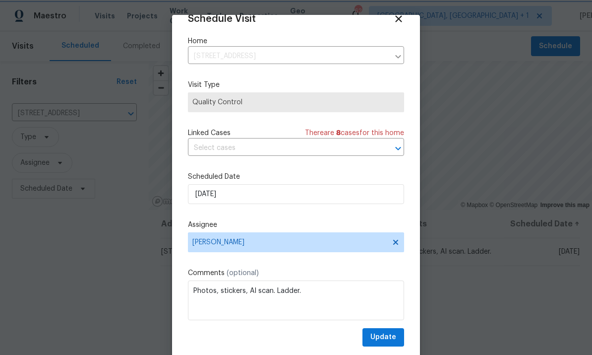
scroll to position [19, 0]
click at [397, 336] on button "Update" at bounding box center [384, 337] width 42 height 18
